Goal: Check status

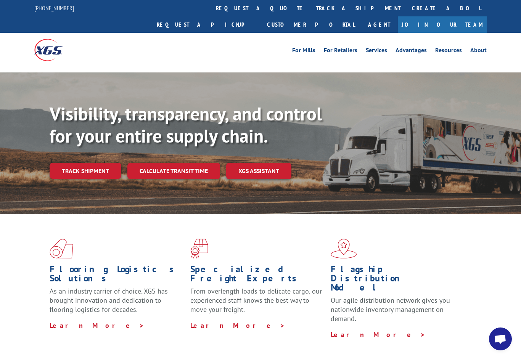
click at [311, 7] on link "track a shipment" at bounding box center [359, 8] width 96 height 16
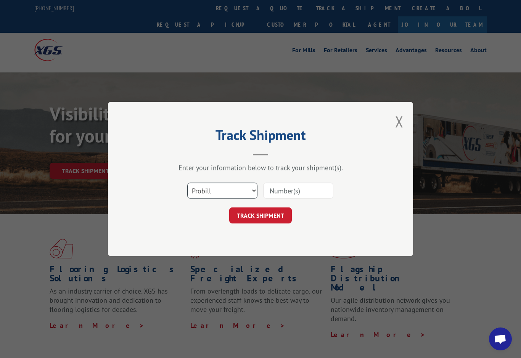
click at [251, 194] on select "Select category... Probill BOL PO" at bounding box center [222, 191] width 70 height 16
click at [406, 310] on div "Track Shipment Enter your information below to track your shipment(s). Select c…" at bounding box center [260, 179] width 521 height 358
click at [480, 223] on div "Track Shipment Enter your information below to track your shipment(s). Select c…" at bounding box center [260, 179] width 521 height 358
click at [279, 193] on input at bounding box center [298, 191] width 70 height 16
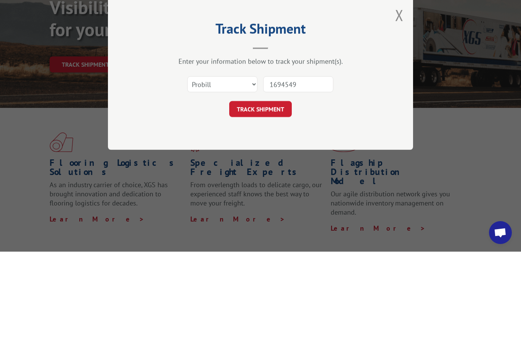
type input "16945493"
click at [268, 208] on button "TRACK SHIPMENT" at bounding box center [260, 216] width 63 height 16
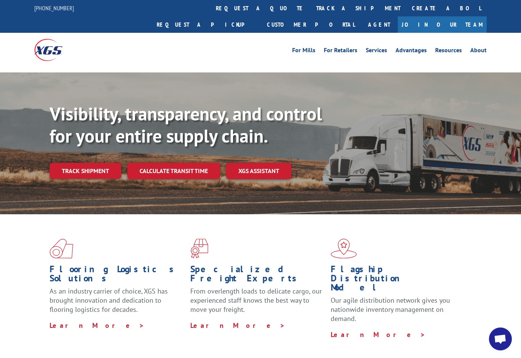
click at [311, 8] on link "track a shipment" at bounding box center [359, 8] width 96 height 16
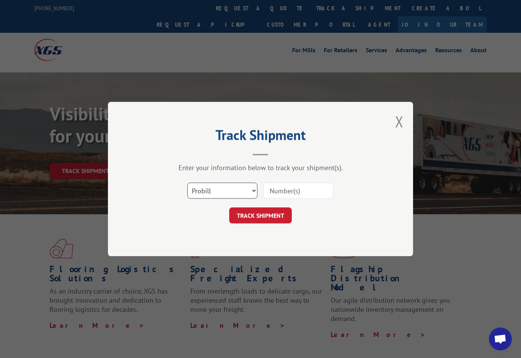
click at [253, 194] on select "Select category... Probill BOL PO" at bounding box center [222, 191] width 70 height 16
select select "po"
click at [276, 191] on input at bounding box center [298, 191] width 70 height 16
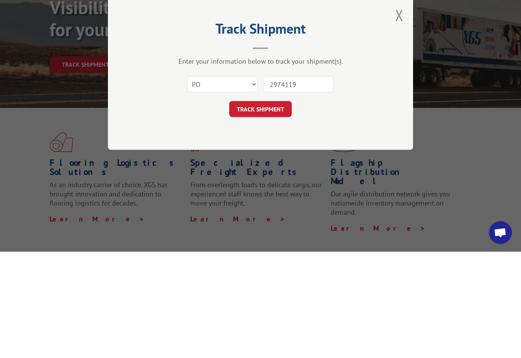
type input "29741199"
click at [279, 208] on button "TRACK SHIPMENT" at bounding box center [260, 216] width 63 height 16
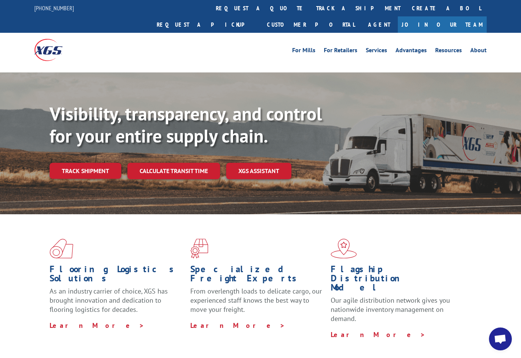
click at [311, 9] on link "track a shipment" at bounding box center [359, 8] width 96 height 16
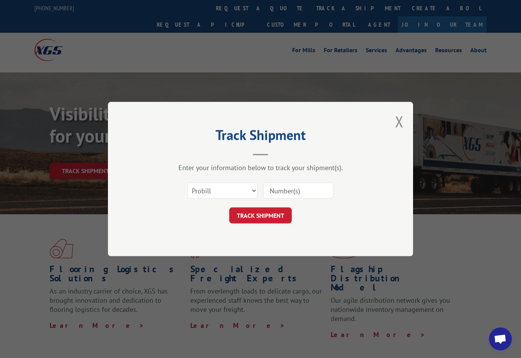
click at [285, 193] on input at bounding box center [298, 191] width 70 height 16
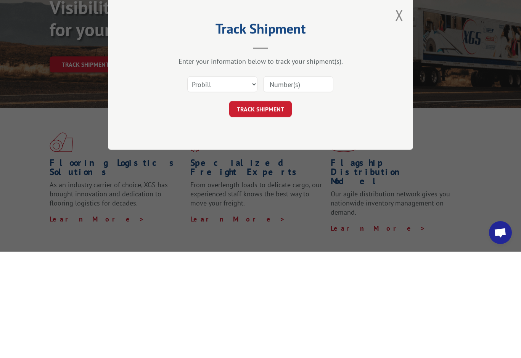
paste input "16945493"
type input "16945493"
click at [249, 183] on select "Select category... Probill BOL PO" at bounding box center [222, 191] width 70 height 16
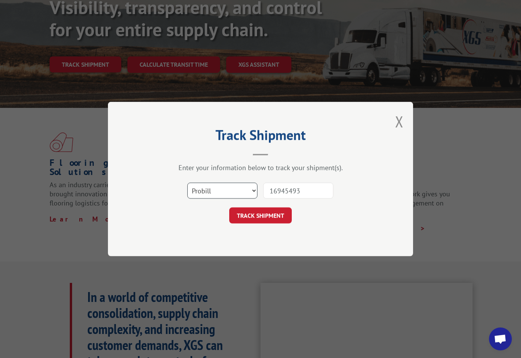
select select "bol"
click at [266, 223] on button "TRACK SHIPMENT" at bounding box center [260, 216] width 63 height 16
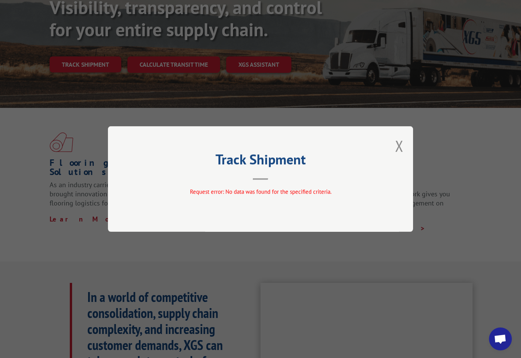
click at [396, 155] on button "Close modal" at bounding box center [399, 146] width 8 height 20
